Goal: Check status: Check status

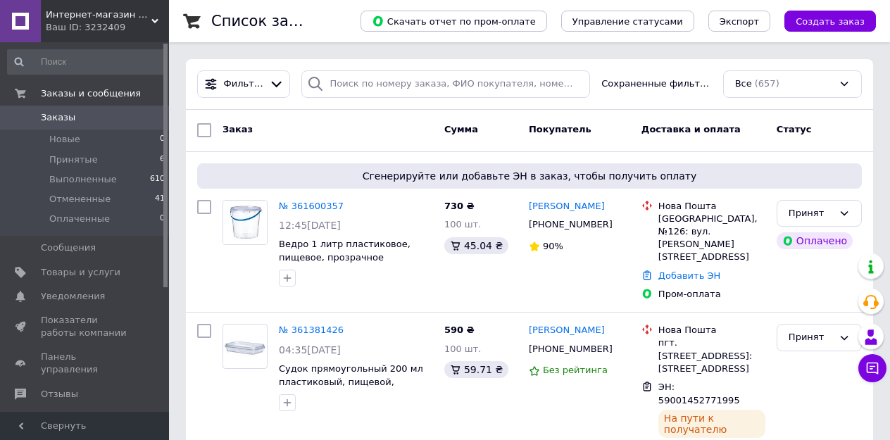
click at [113, 119] on span "Заказы" at bounding box center [85, 117] width 89 height 13
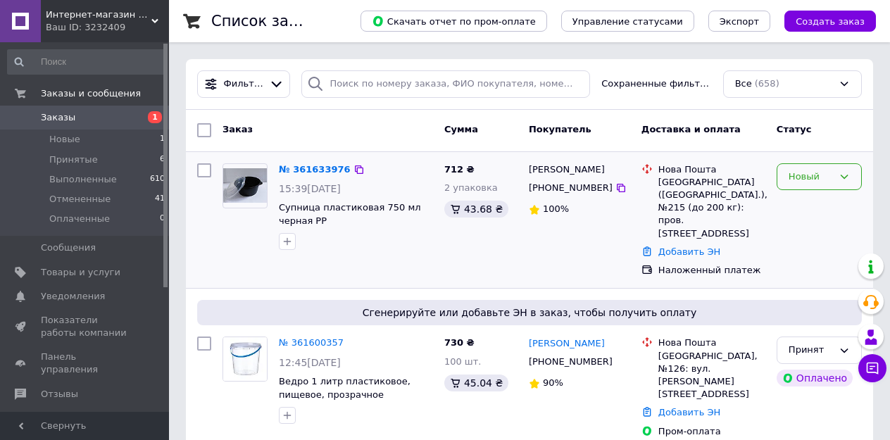
click at [842, 178] on icon at bounding box center [843, 176] width 11 height 11
click at [587, 242] on div "Сергей Власенко +380638858662 100%" at bounding box center [579, 220] width 113 height 125
click at [308, 168] on link "№ 361633976" at bounding box center [315, 169] width 72 height 11
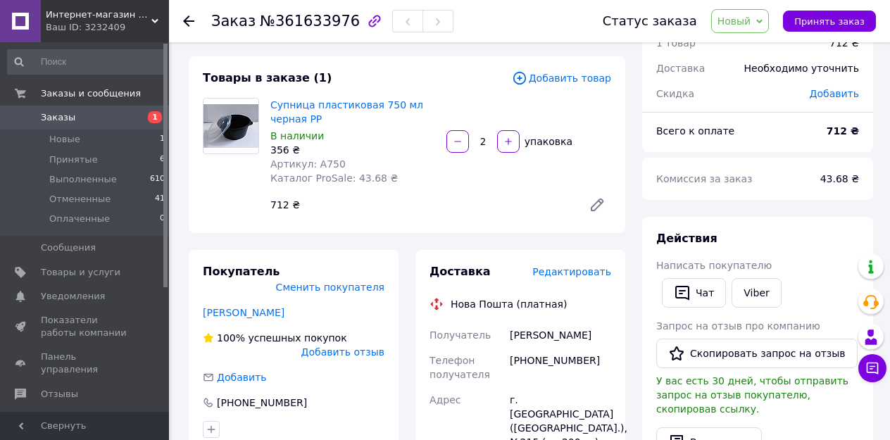
scroll to position [46, 0]
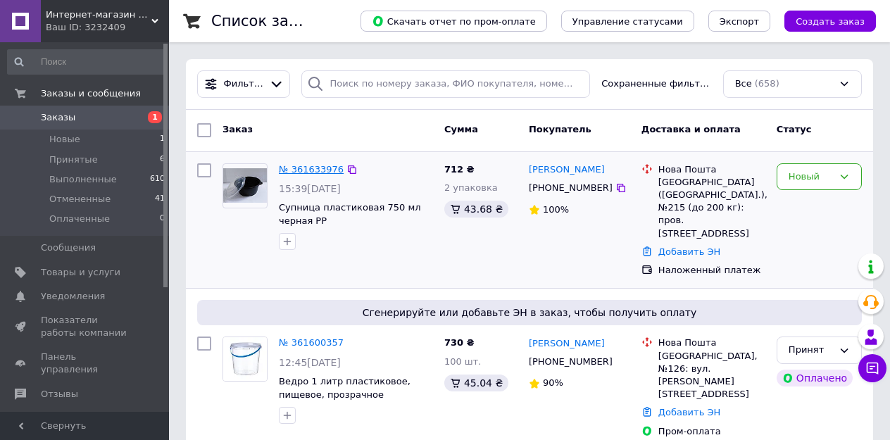
click at [300, 167] on link "№ 361633976" at bounding box center [311, 169] width 65 height 11
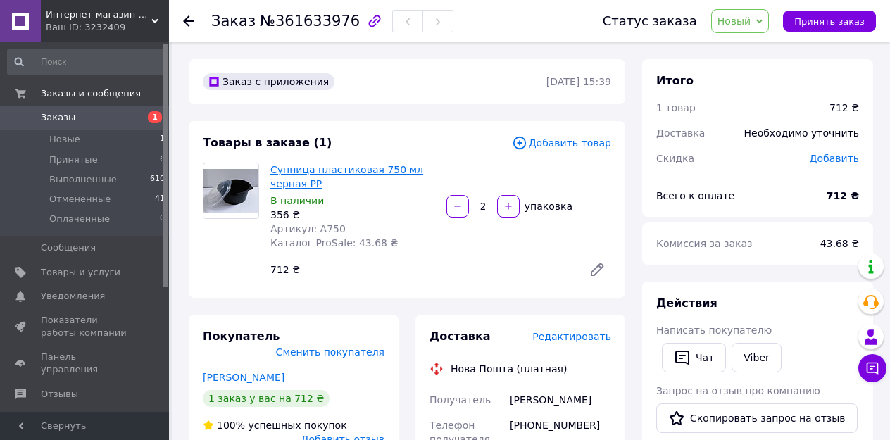
click at [329, 172] on link "Супница пластиковая 750 мл черная РР" at bounding box center [346, 176] width 153 height 25
click at [312, 168] on link "Супница пластиковая 750 мл черная РР" at bounding box center [346, 176] width 153 height 25
click at [99, 115] on span "Заказы" at bounding box center [85, 117] width 89 height 13
